Goal: Information Seeking & Learning: Learn about a topic

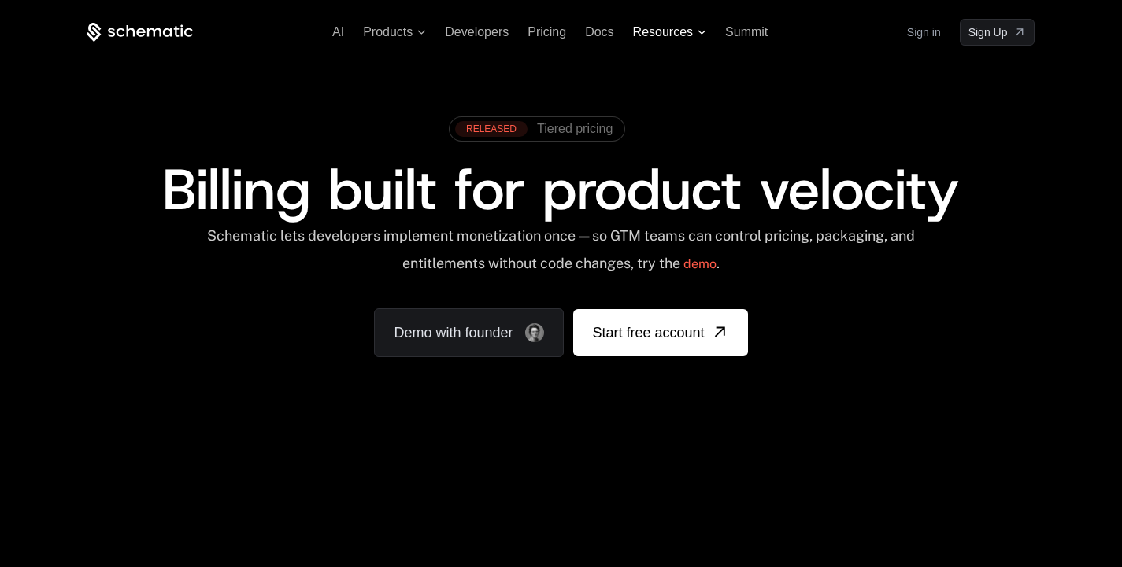
click at [704, 34] on icon at bounding box center [701, 32] width 9 height 5
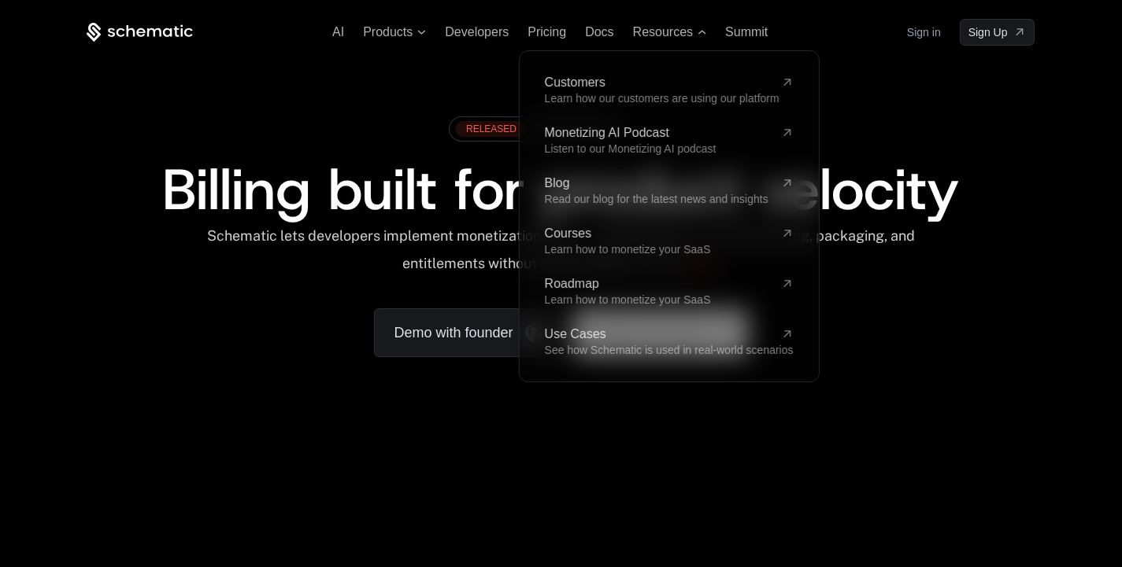
click at [915, 120] on div "RELEASED Tiered pricing" at bounding box center [561, 135] width 948 height 53
click at [190, 326] on div "RELEASED Tiered pricing Billing built for product velocity Schematic lets devel…" at bounding box center [561, 233] width 948 height 249
click at [313, 129] on div "RELEASED Tiered pricing" at bounding box center [561, 135] width 948 height 53
click at [686, 27] on span "Resources" at bounding box center [663, 32] width 60 height 14
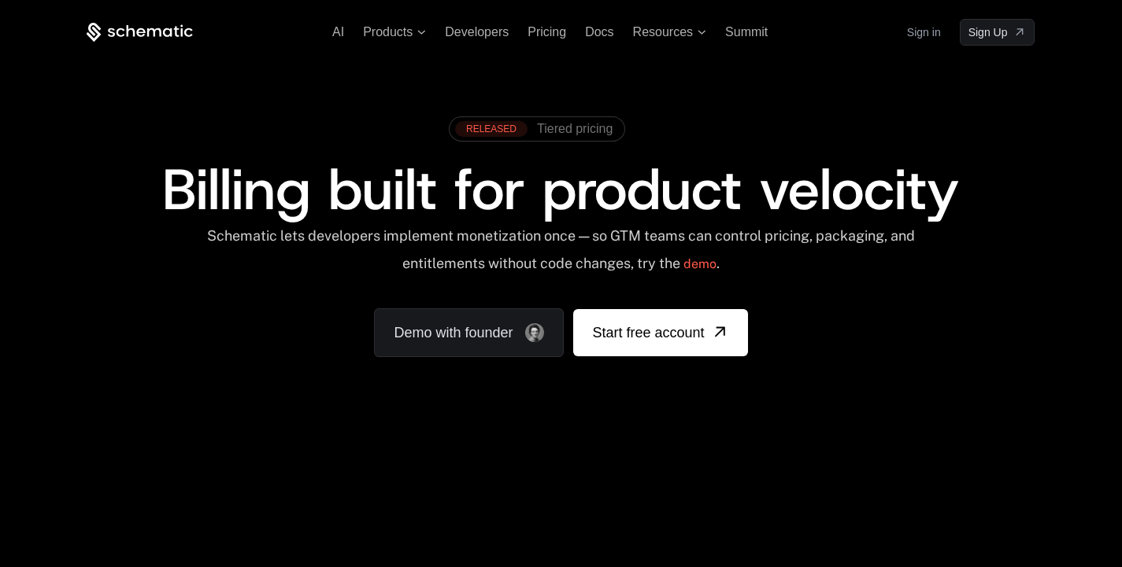
click at [50, 337] on div "RELEASED Tiered pricing Billing built for product velocity Schematic lets devel…" at bounding box center [560, 233] width 1023 height 375
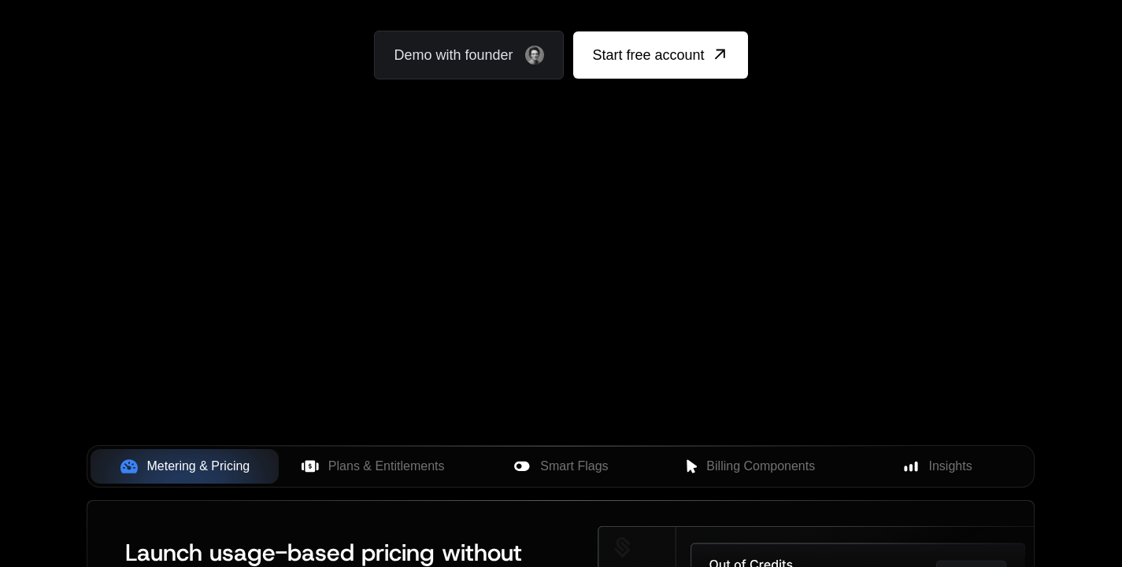
scroll to position [303, 0]
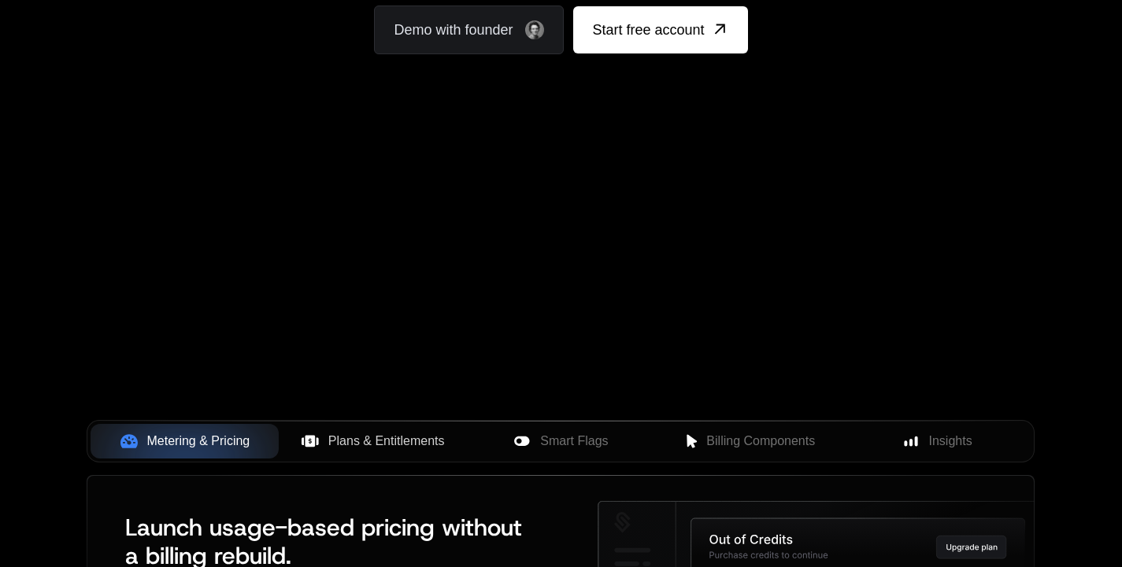
click at [386, 442] on span "Plans & Entitlements" at bounding box center [386, 441] width 116 height 19
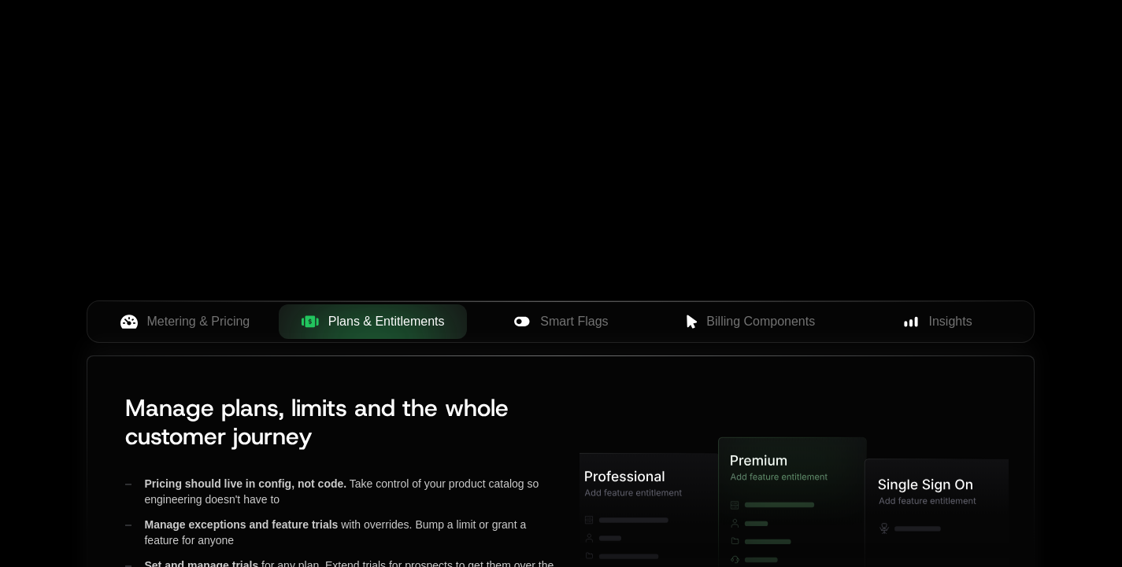
scroll to position [519, 0]
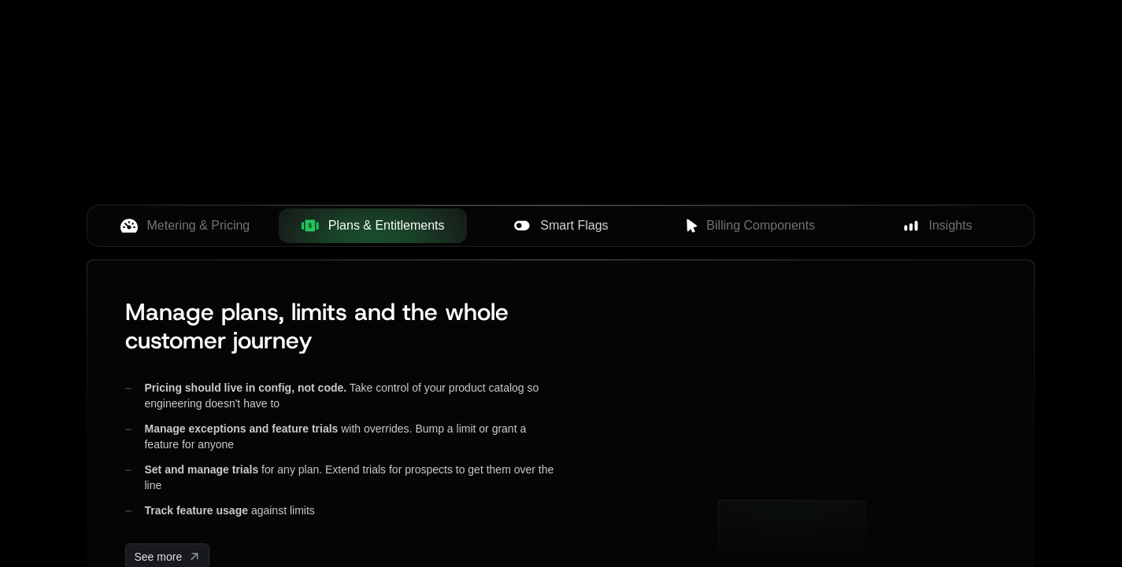
click at [575, 227] on span "Smart Flags" at bounding box center [574, 225] width 68 height 19
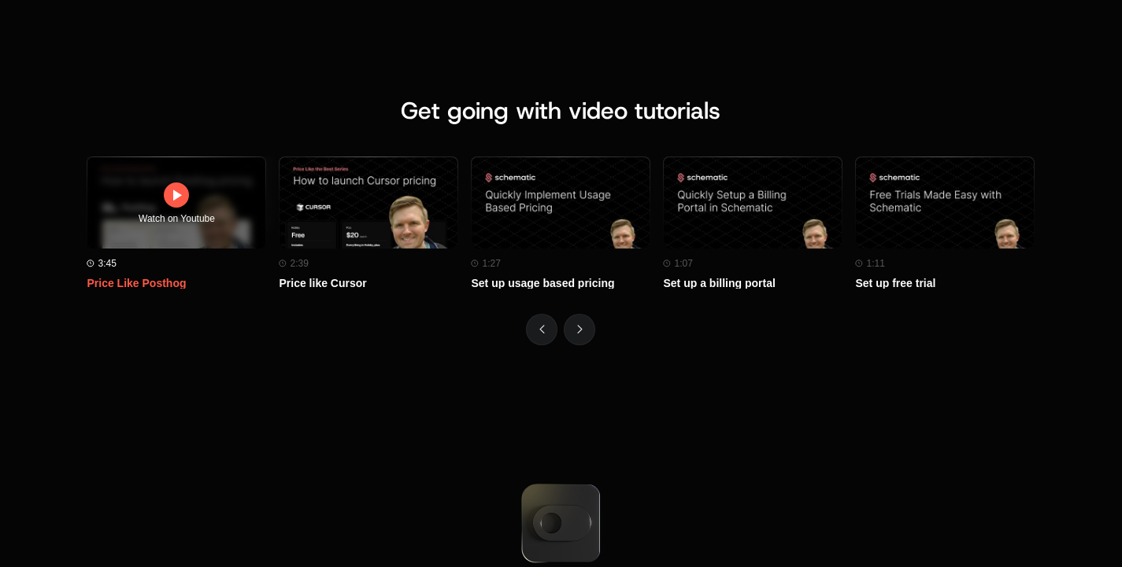
scroll to position [7444, 0]
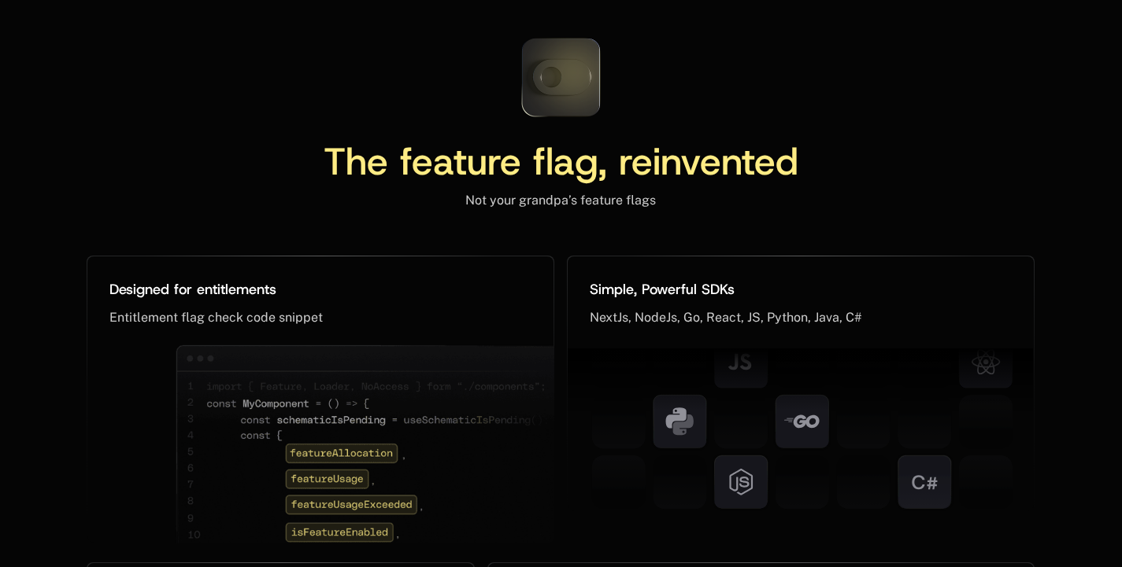
click at [559, 95] on icon at bounding box center [561, 77] width 58 height 35
click at [287, 209] on div "The feature flag, reinvented Not your grandpa’s feature flags" at bounding box center [561, 116] width 948 height 183
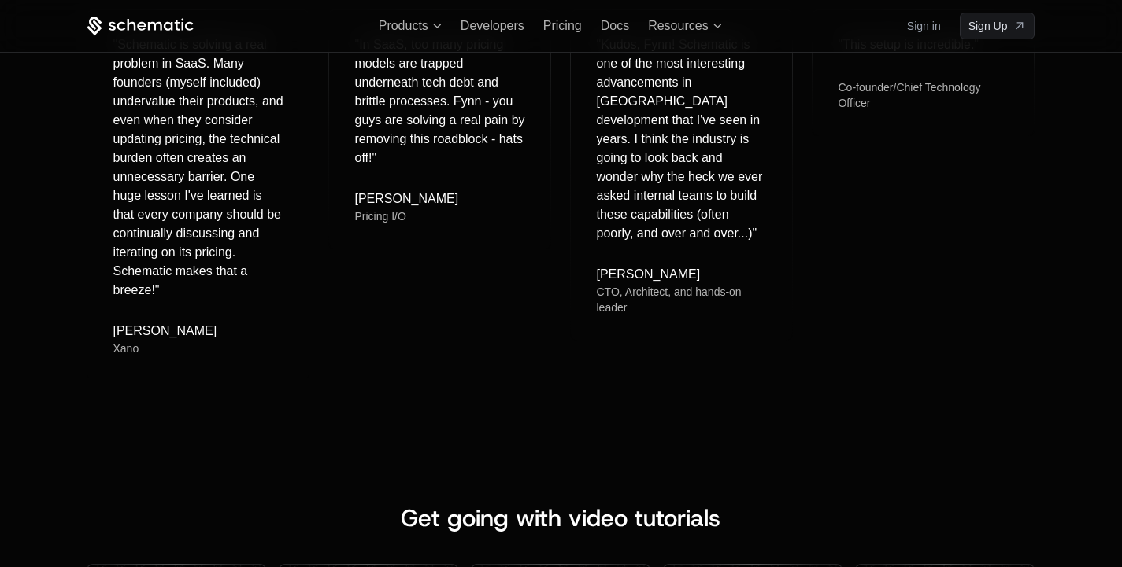
scroll to position [6049, 0]
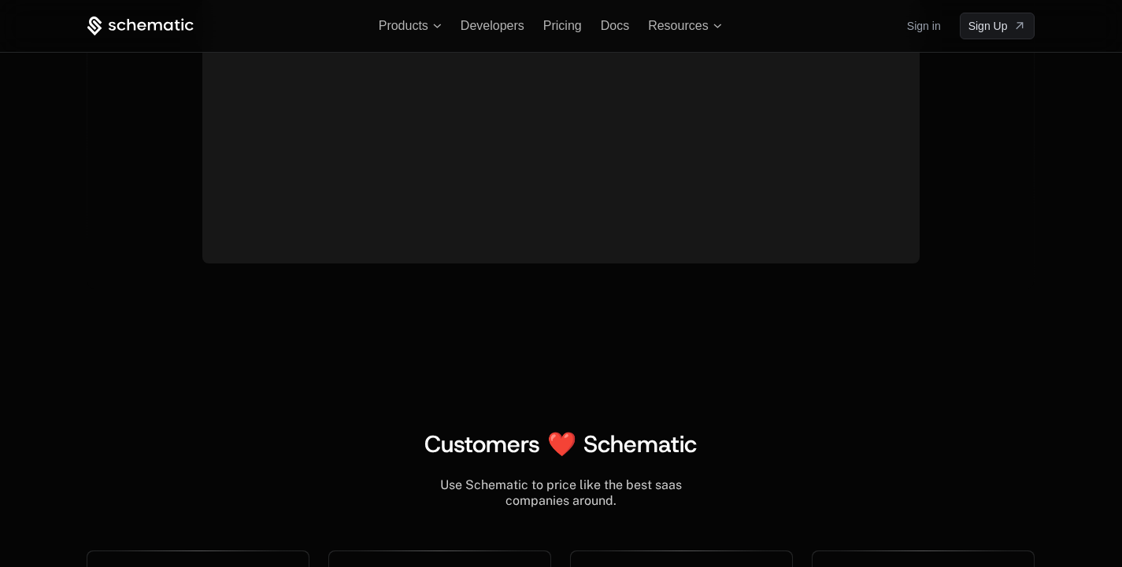
click at [926, 31] on link "Sign in" at bounding box center [924, 25] width 34 height 25
